Goal: Information Seeking & Learning: Learn about a topic

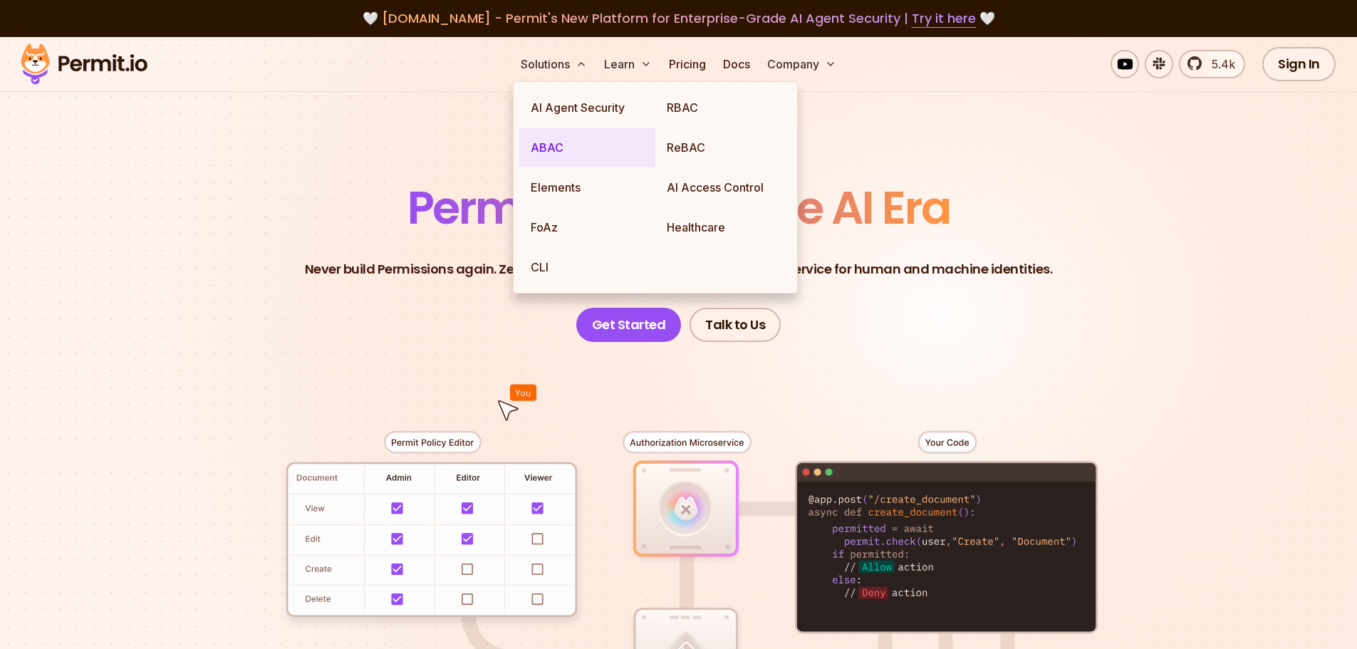
click at [546, 147] on link "ABAC" at bounding box center [587, 147] width 136 height 40
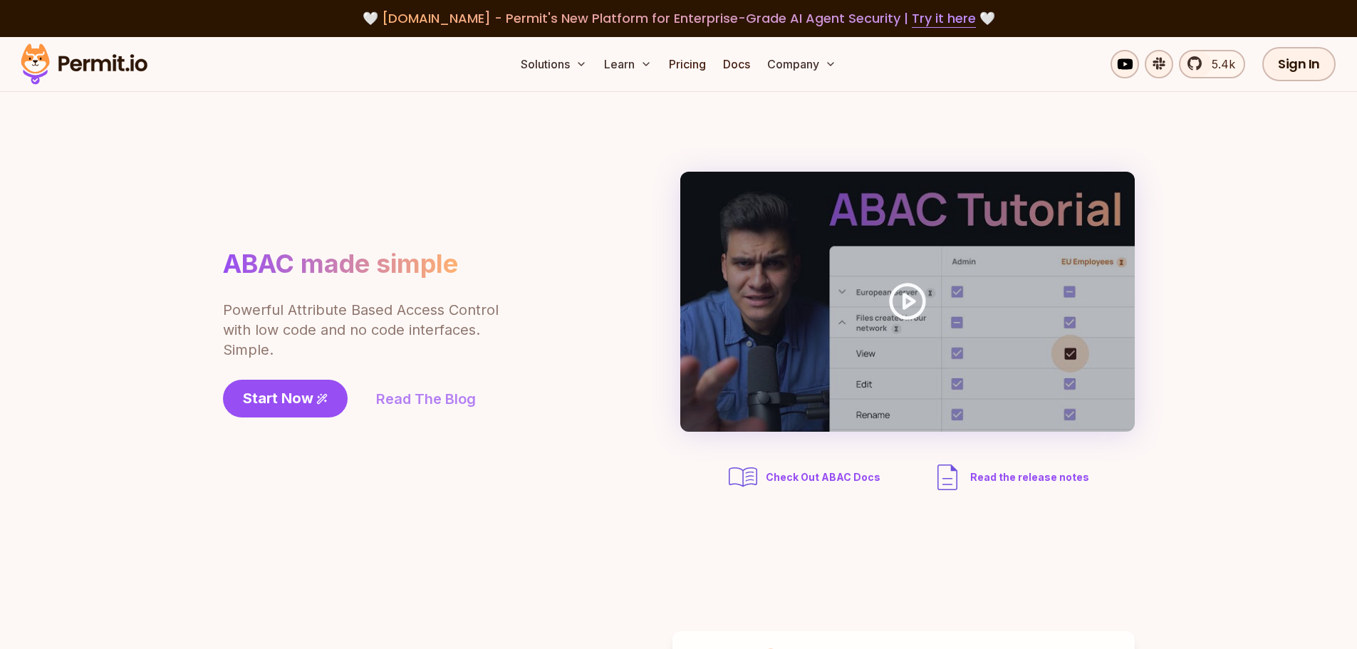
click at [418, 400] on link "Read The Blog" at bounding box center [426, 399] width 100 height 20
click at [736, 68] on link "Docs" at bounding box center [736, 64] width 38 height 28
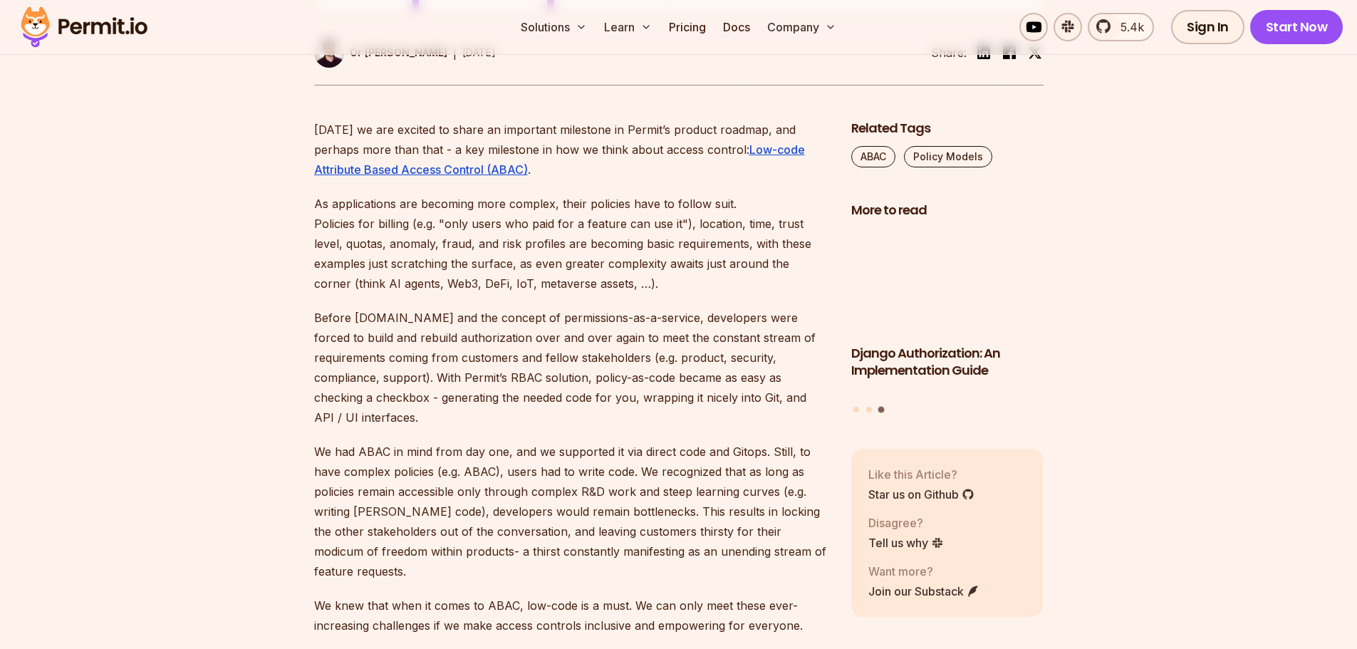
scroll to position [672, 0]
